Goal: Task Accomplishment & Management: Manage account settings

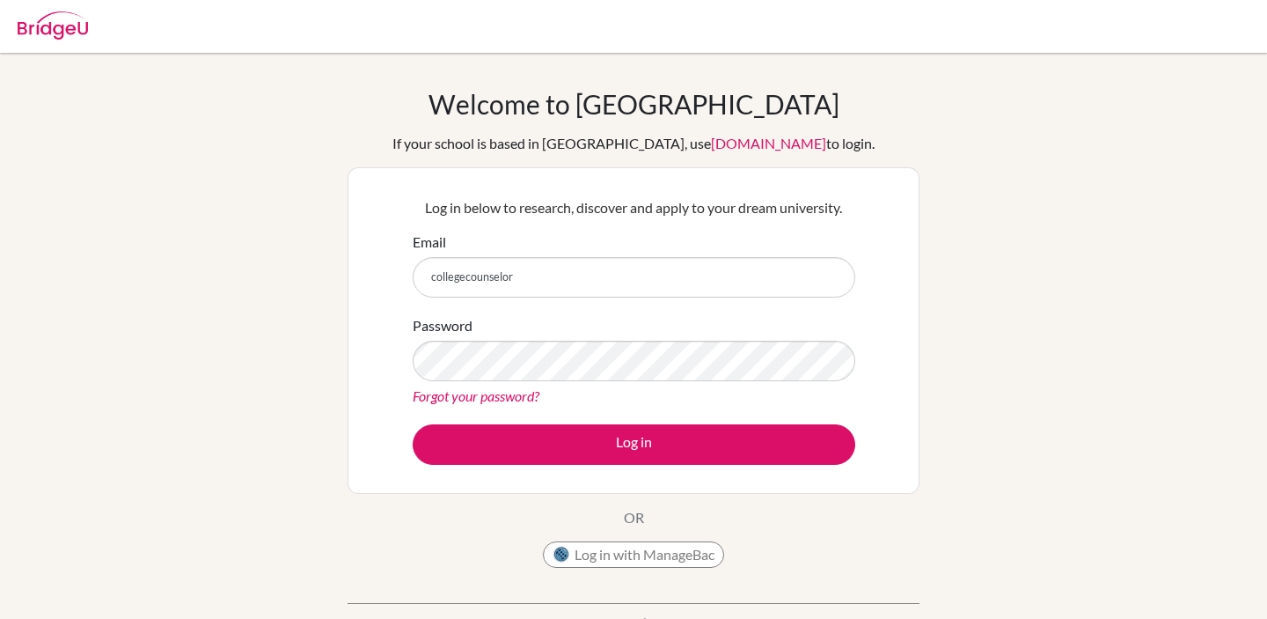
type input "collegecounselor@"
type input "[EMAIL_ADDRESS][DOMAIN_NAME]"
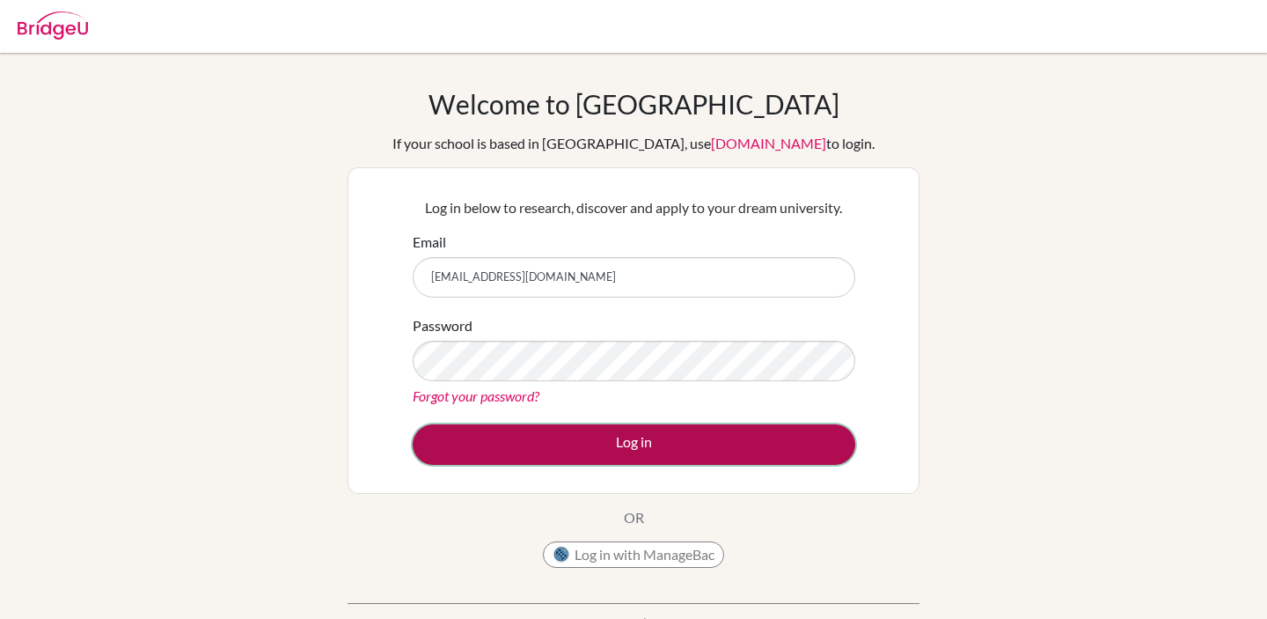
click at [573, 457] on button "Log in" at bounding box center [634, 444] width 443 height 40
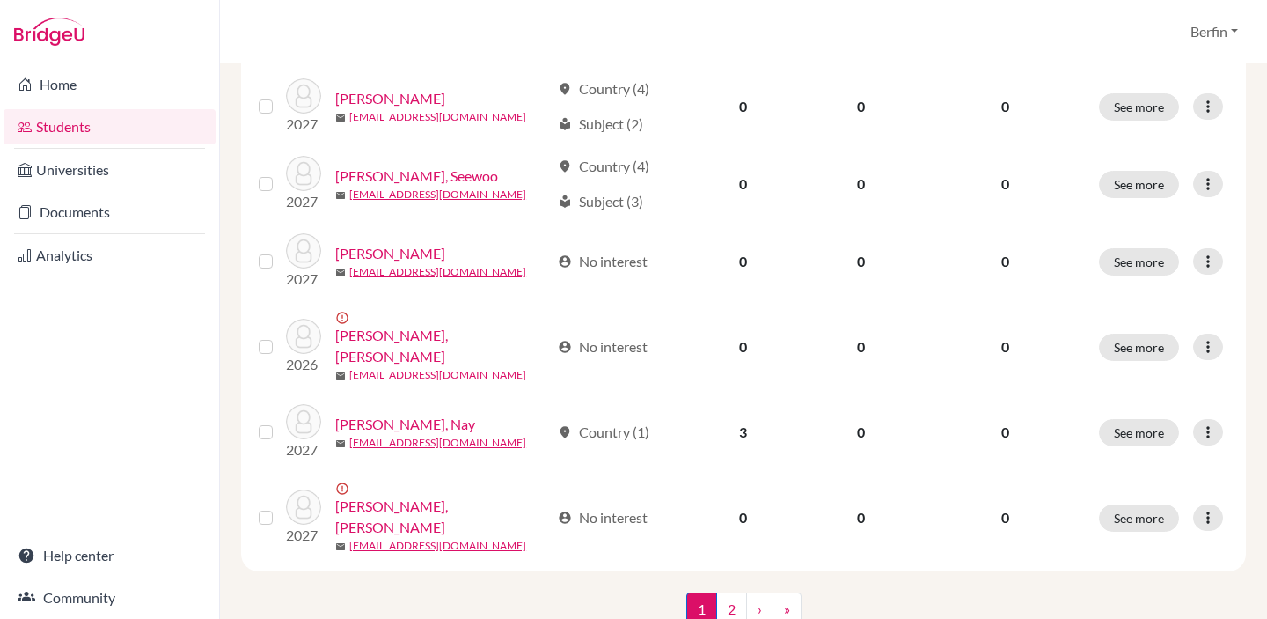
scroll to position [1395, 0]
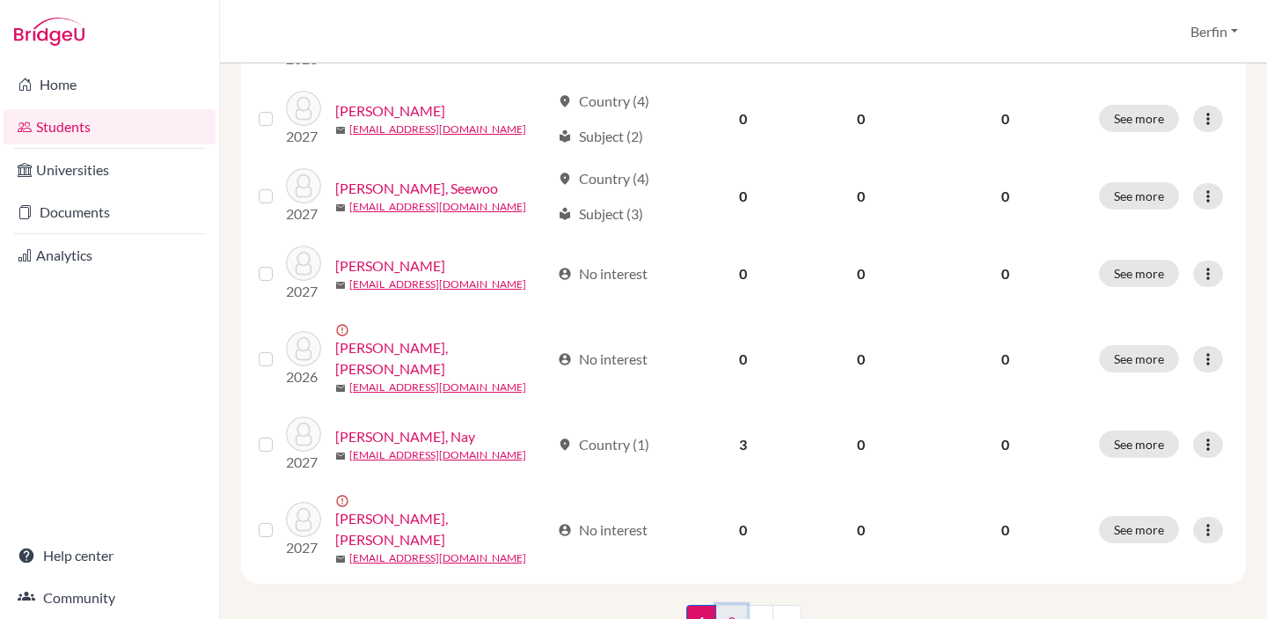
click at [732, 605] on link "2" at bounding box center [731, 621] width 31 height 33
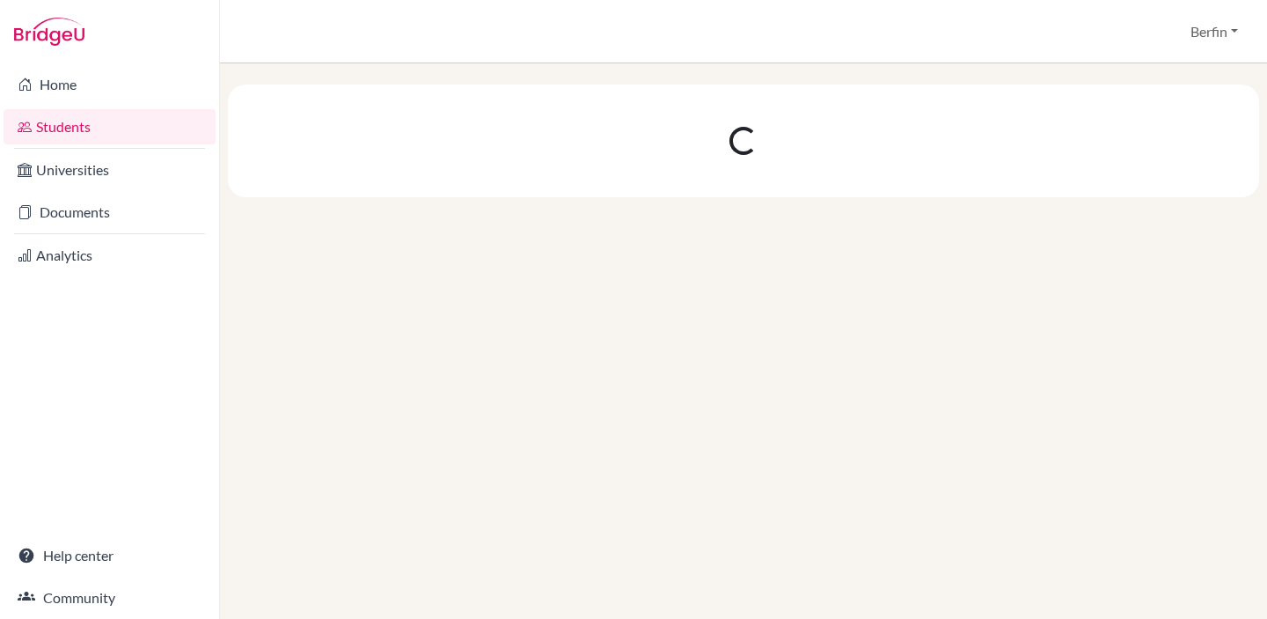
scroll to position [0, 0]
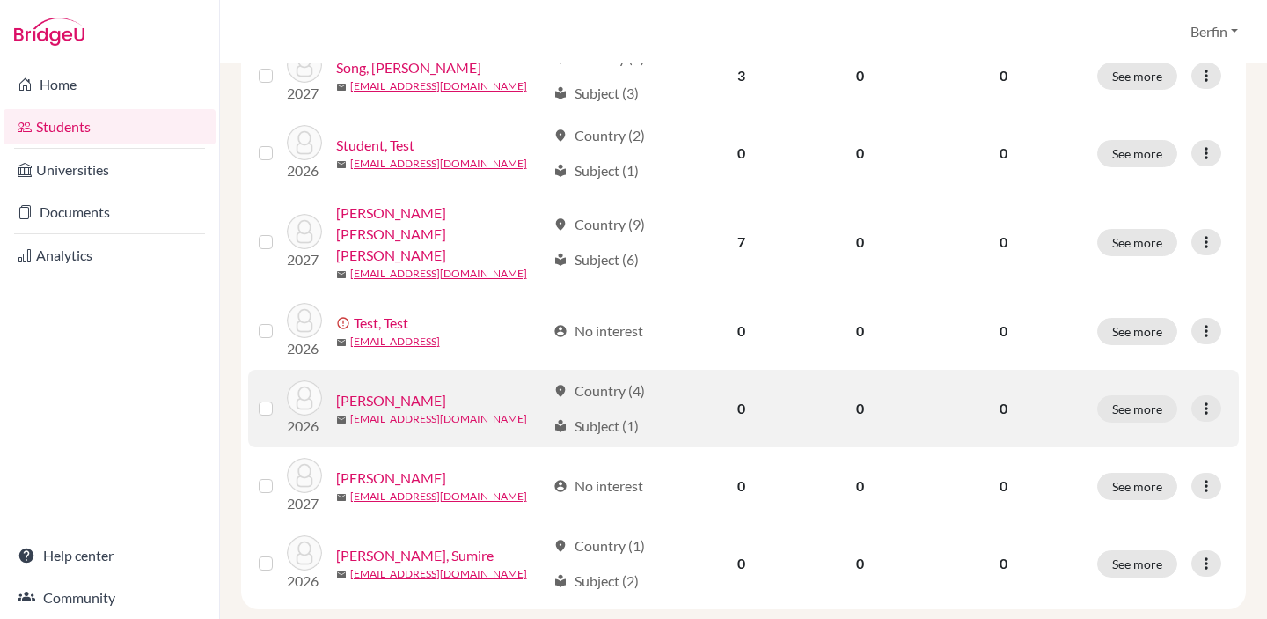
scroll to position [700, 0]
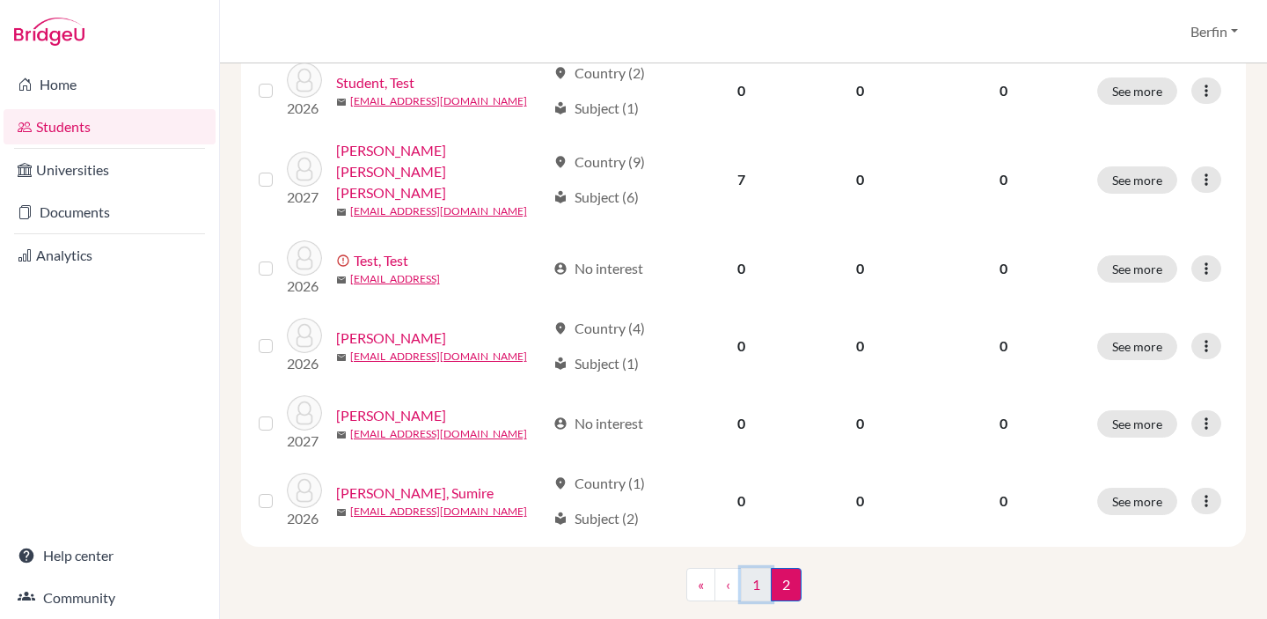
click at [744, 568] on link "1" at bounding box center [756, 584] width 31 height 33
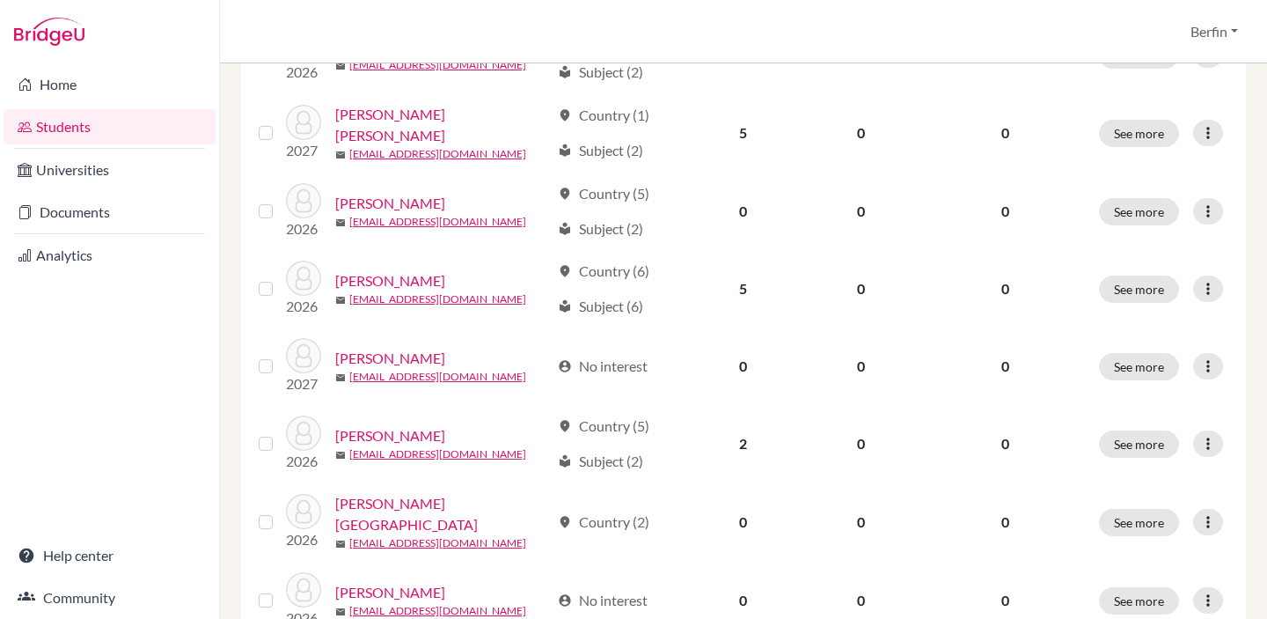
scroll to position [332, 0]
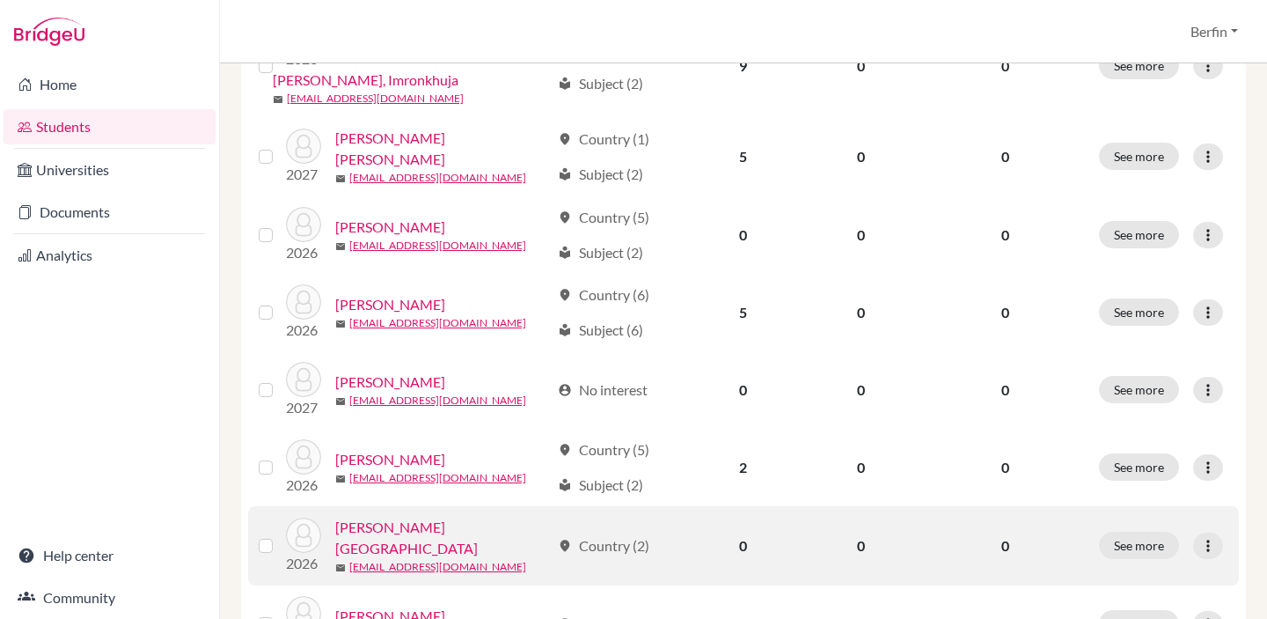
click at [374, 517] on link "Chen, Zhenyang" at bounding box center [442, 538] width 215 height 42
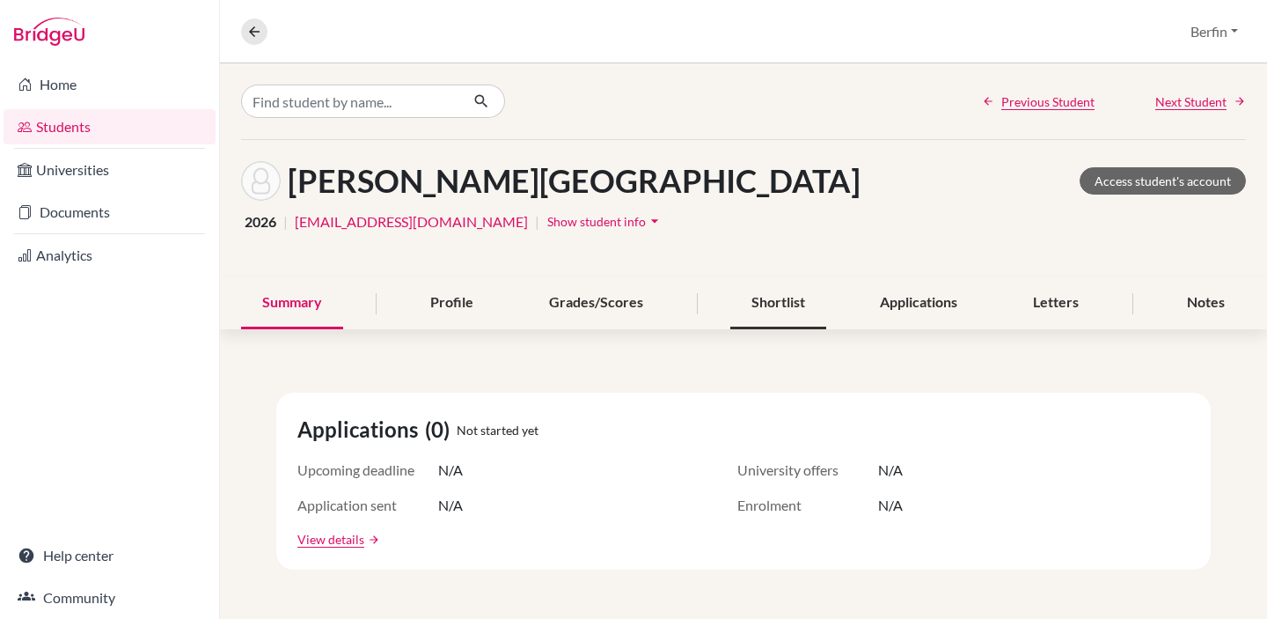
click at [790, 306] on div "Shortlist" at bounding box center [778, 303] width 96 height 52
click at [779, 301] on div "Shortlist" at bounding box center [778, 303] width 96 height 52
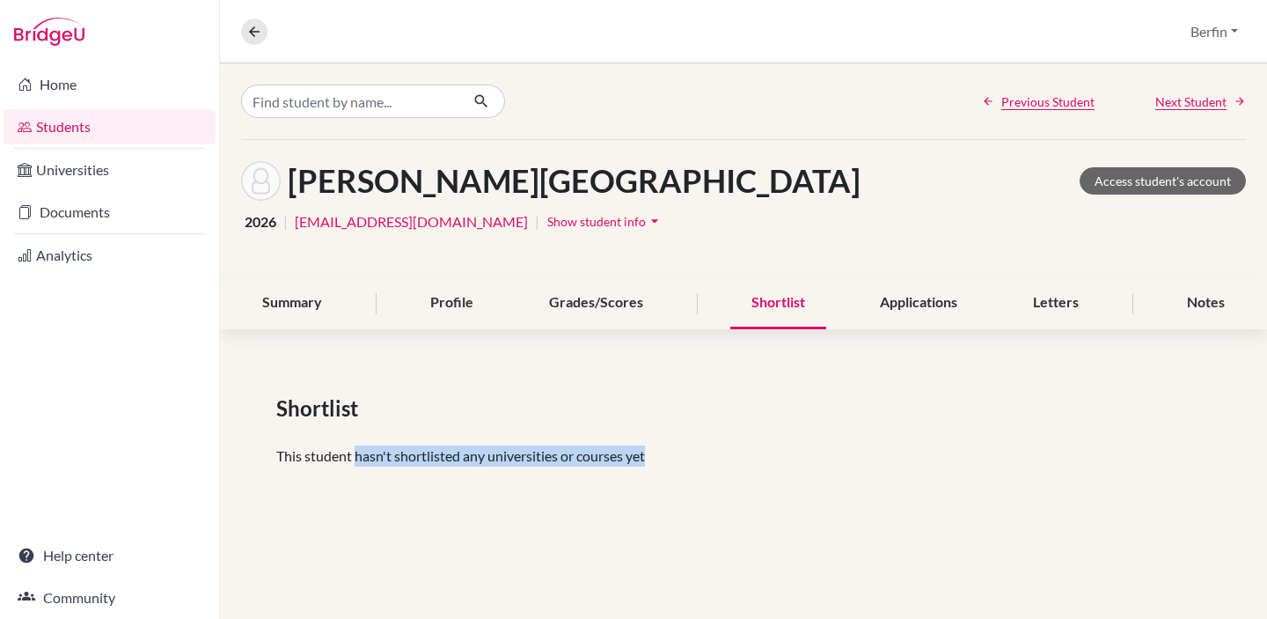
drag, startPoint x: 671, startPoint y: 449, endPoint x: 359, endPoint y: 448, distance: 312.4
click at [355, 450] on p "This student hasn't shortlisted any universities or courses yet" at bounding box center [743, 455] width 935 height 21
click at [327, 505] on div "Shortlist This student hasn't shortlisted any universities or courses yet" at bounding box center [743, 436] width 1047 height 172
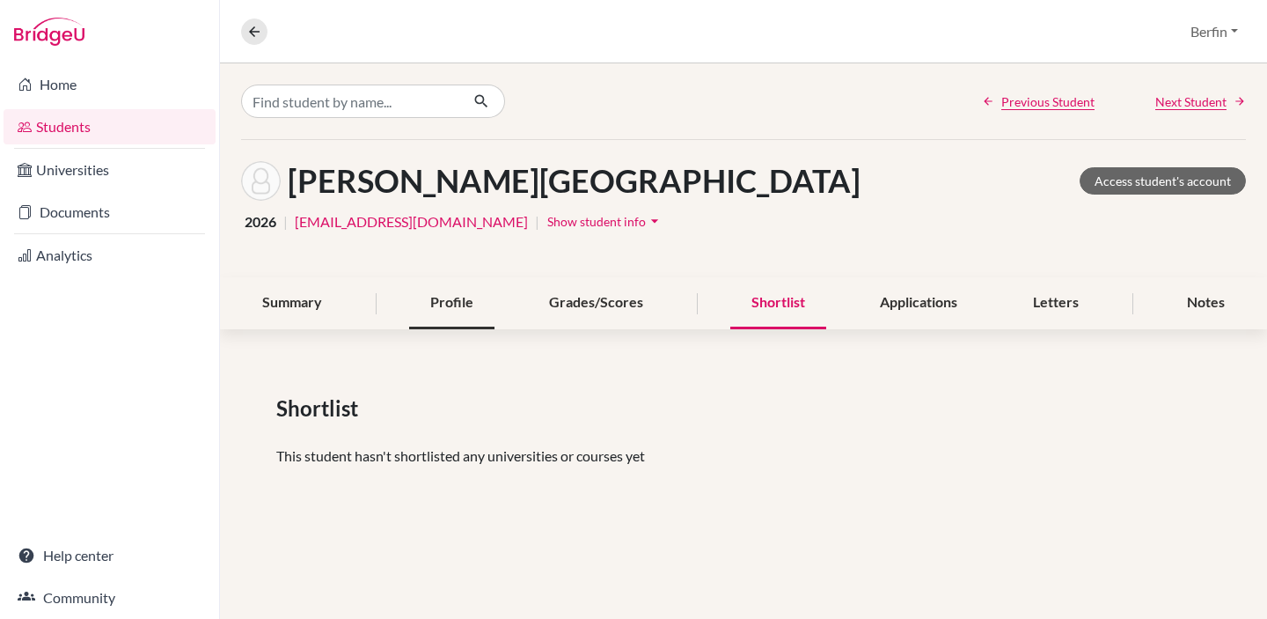
click at [453, 290] on div "Profile" at bounding box center [451, 303] width 85 height 52
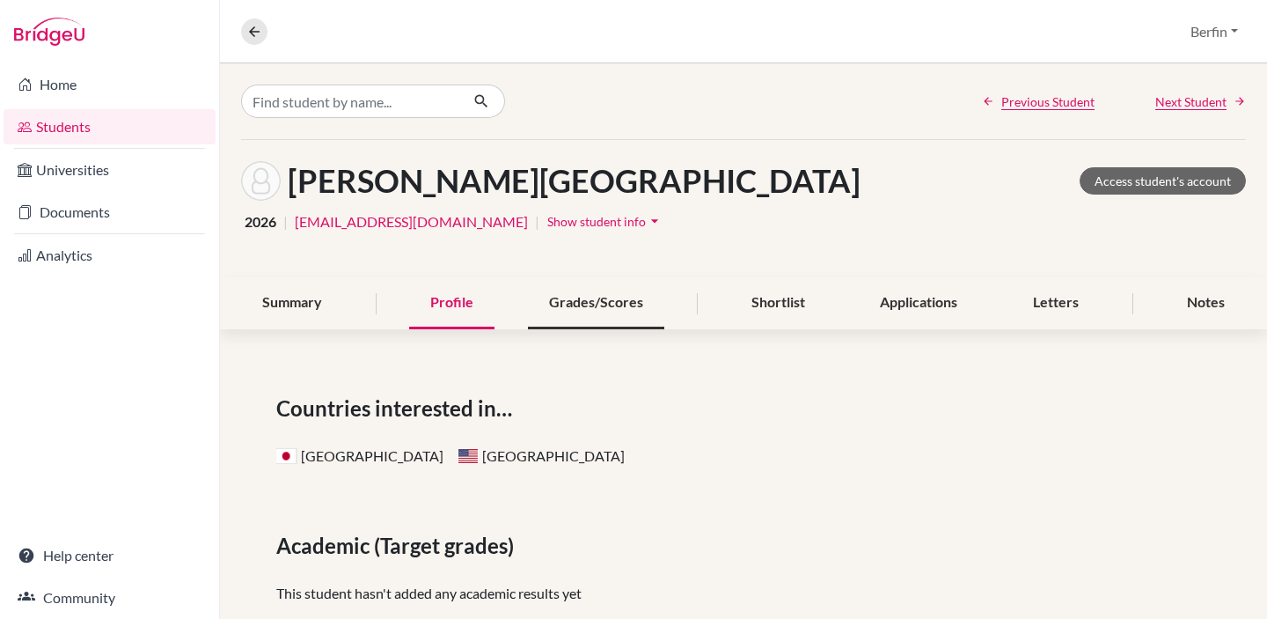
click at [593, 302] on div "Grades/Scores" at bounding box center [596, 303] width 136 height 52
click at [787, 299] on div "Shortlist" at bounding box center [778, 303] width 96 height 52
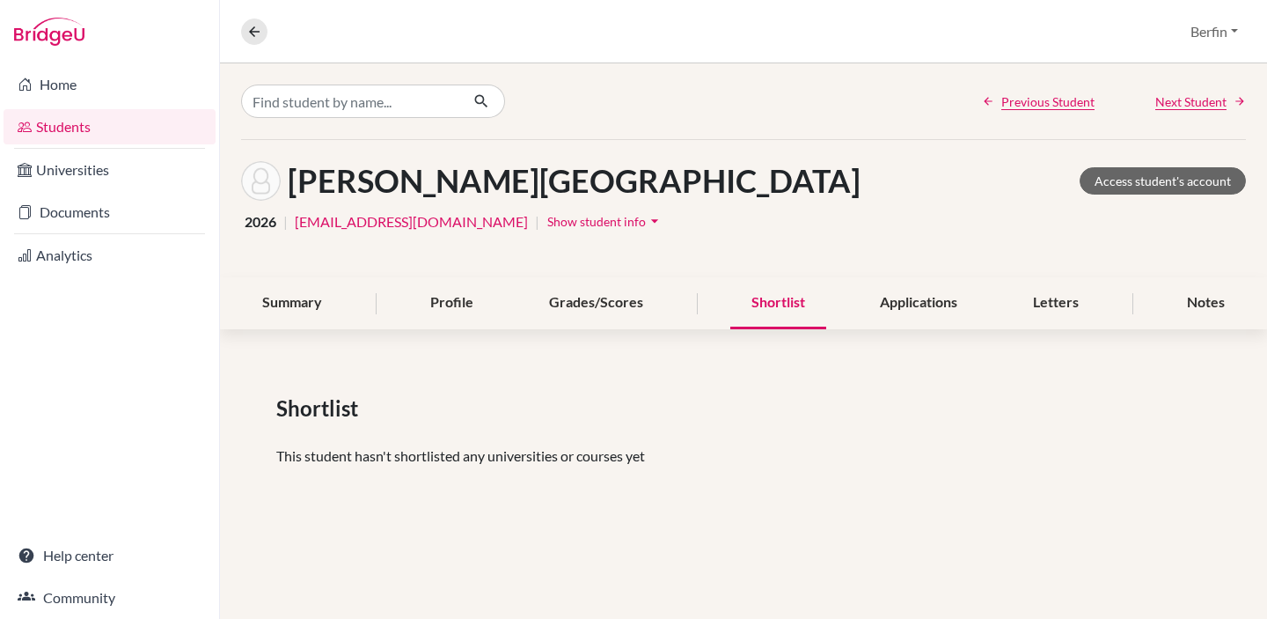
click at [773, 304] on div "Shortlist" at bounding box center [778, 303] width 96 height 52
click at [281, 318] on div "Summary" at bounding box center [292, 303] width 102 height 52
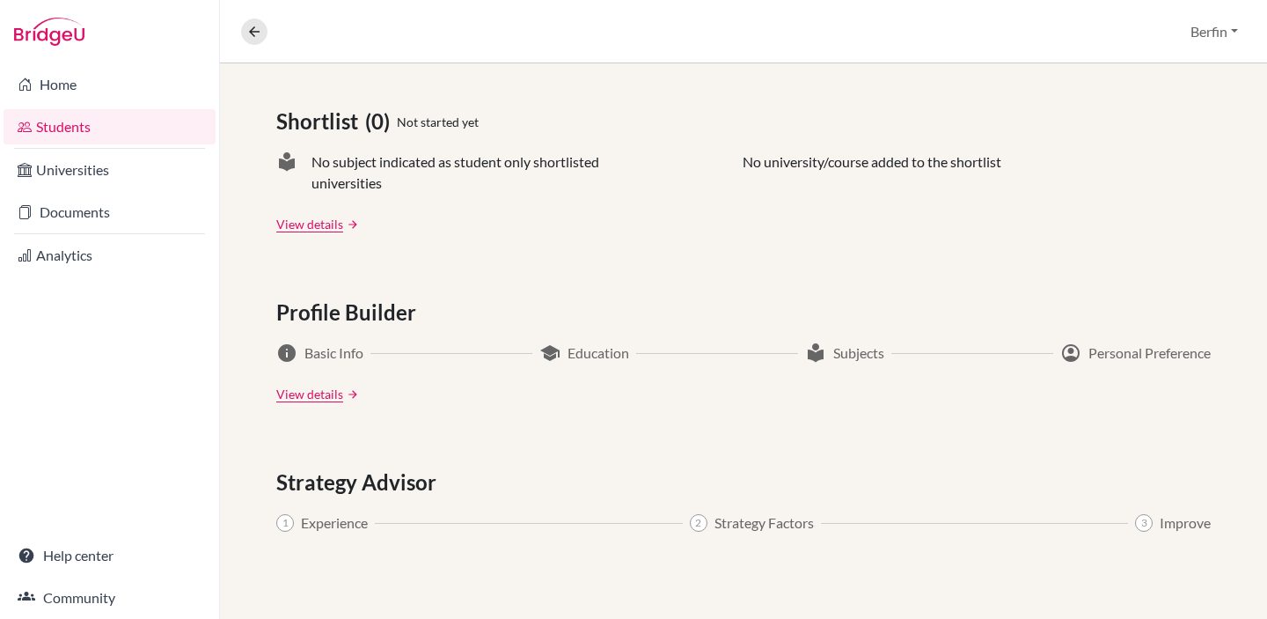
scroll to position [723, 0]
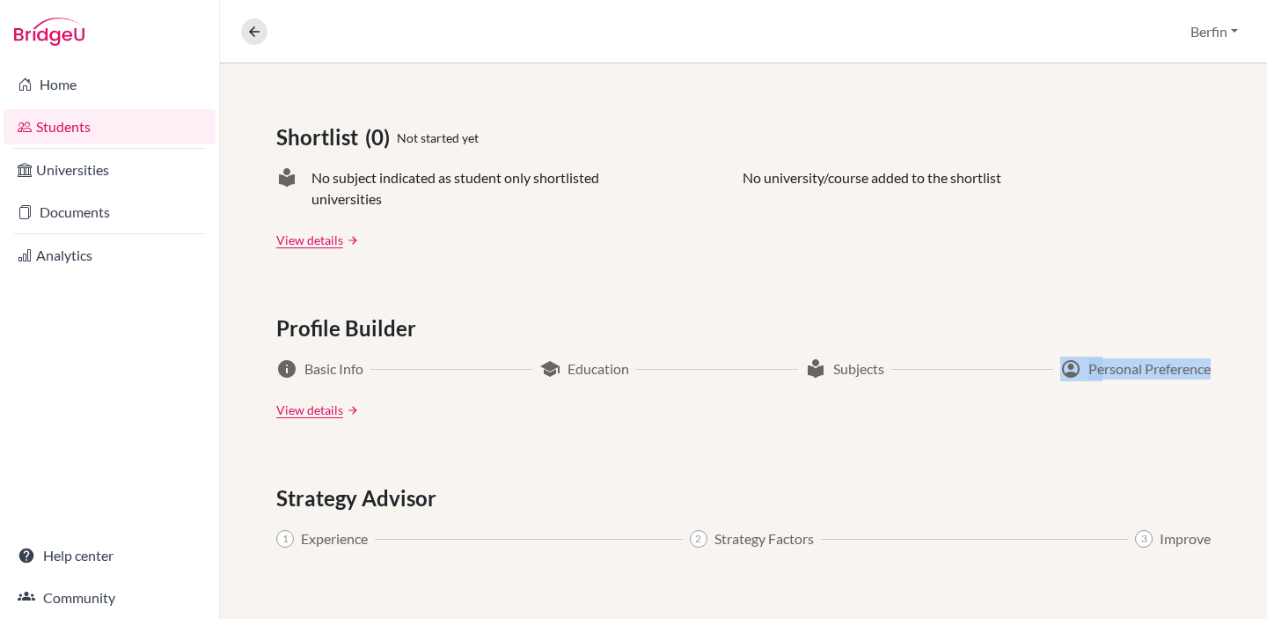
drag, startPoint x: 1215, startPoint y: 373, endPoint x: 1037, endPoint y: 371, distance: 178.6
click at [1037, 371] on div "Applications (0) Not started yet Upcoming deadline N/A University offers N/A Ap…" at bounding box center [743, 226] width 1047 height 1198
click at [996, 354] on div "Profile Builder info Basic Info school Education local_library Subjects account…" at bounding box center [743, 365] width 935 height 106
